Goal: Task Accomplishment & Management: Complete application form

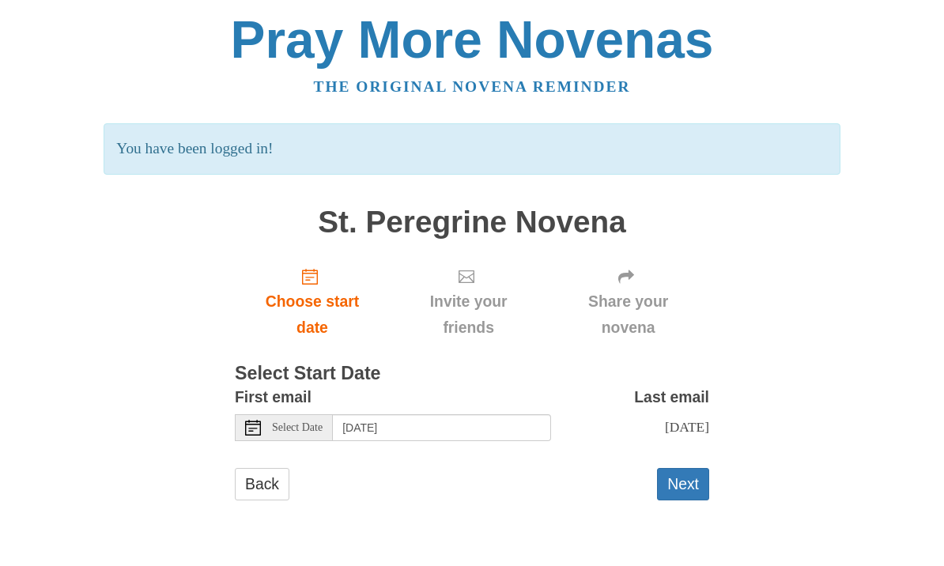
click at [688, 474] on button "Next" at bounding box center [683, 485] width 52 height 32
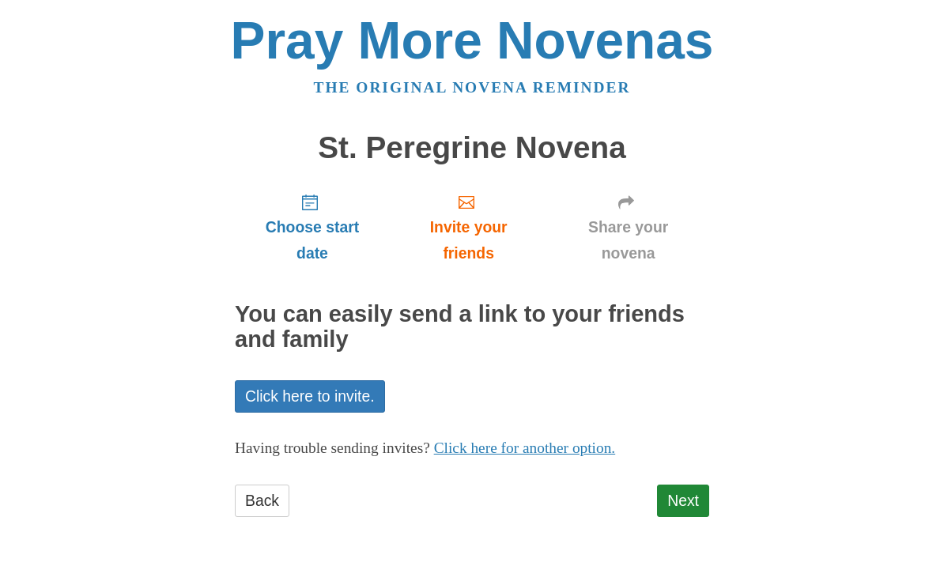
click at [349, 383] on link "Click here to invite." at bounding box center [310, 396] width 150 height 32
click at [694, 503] on link "Next" at bounding box center [683, 501] width 52 height 32
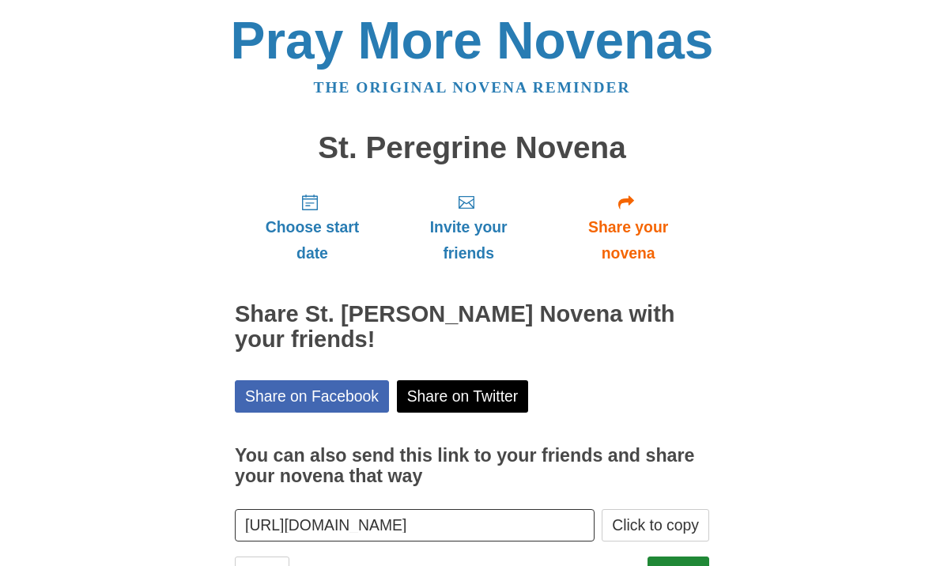
scroll to position [8, 0]
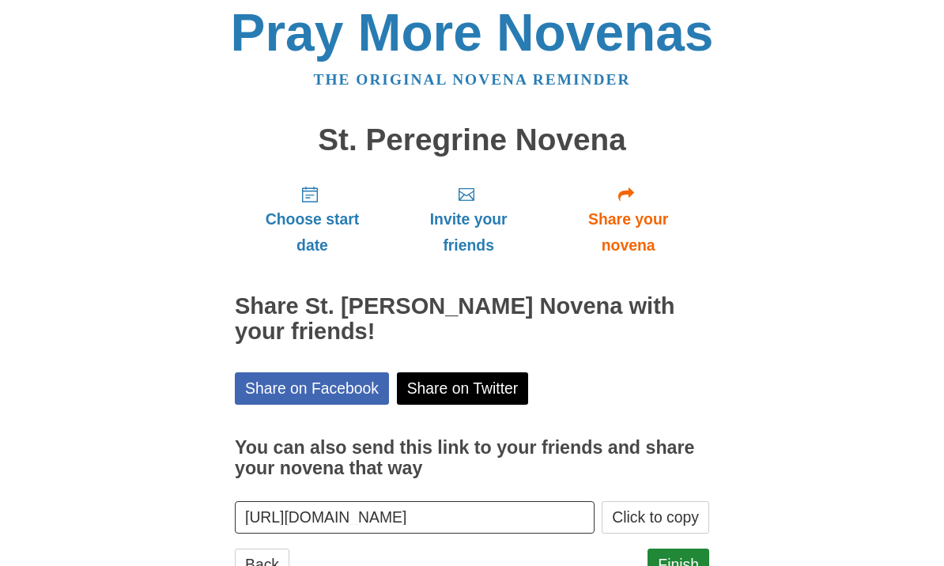
click at [687, 559] on link "Finish" at bounding box center [679, 565] width 62 height 32
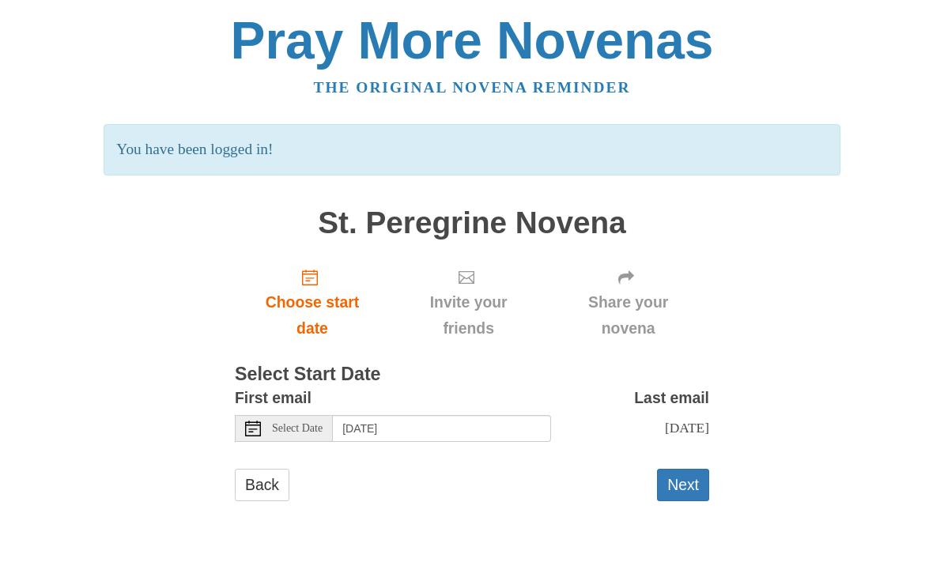
click at [690, 475] on button "Next" at bounding box center [683, 485] width 52 height 32
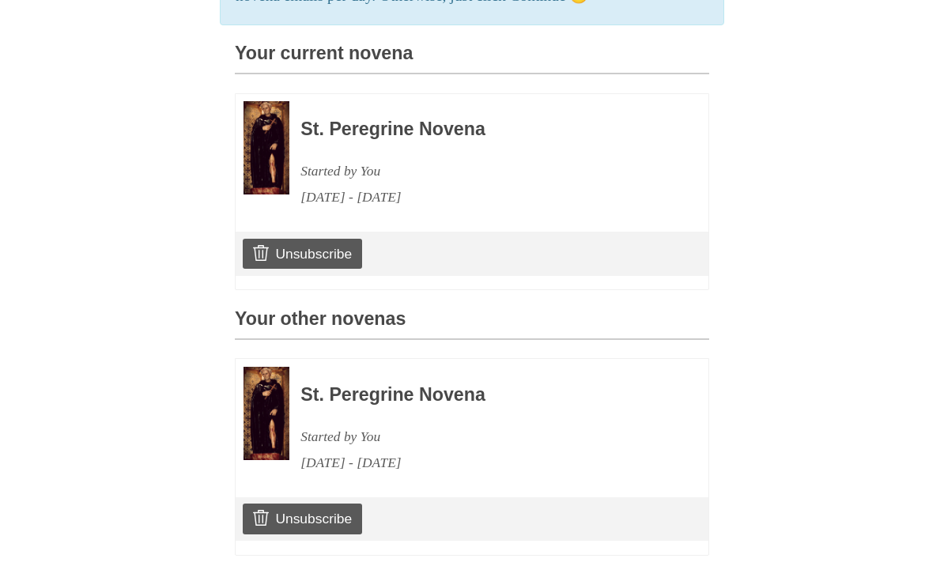
scroll to position [398, 0]
click at [335, 508] on link "Unsubscribe" at bounding box center [302, 519] width 119 height 30
